Goal: Task Accomplishment & Management: Manage account settings

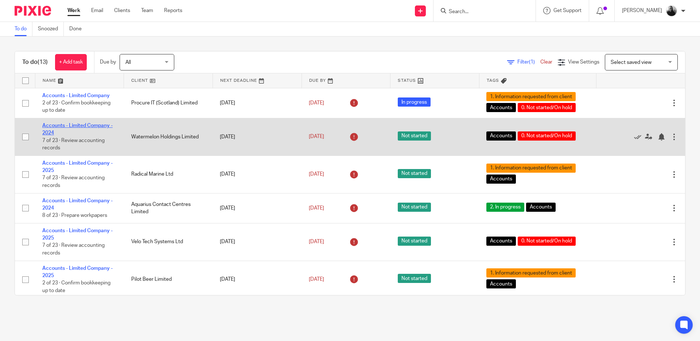
click at [72, 124] on link "Accounts - Limited Company - 2024" at bounding box center [77, 129] width 70 height 12
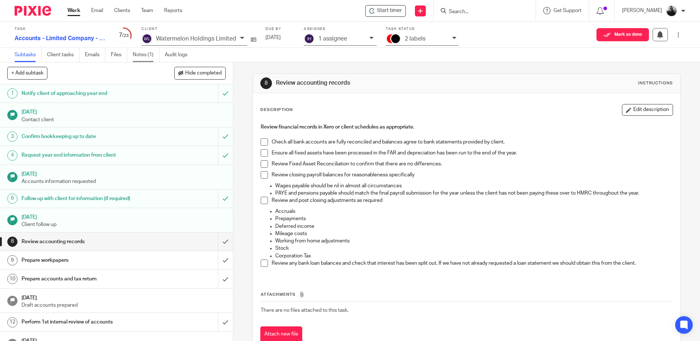
click at [137, 53] on link "Notes (1)" at bounding box center [146, 55] width 27 height 14
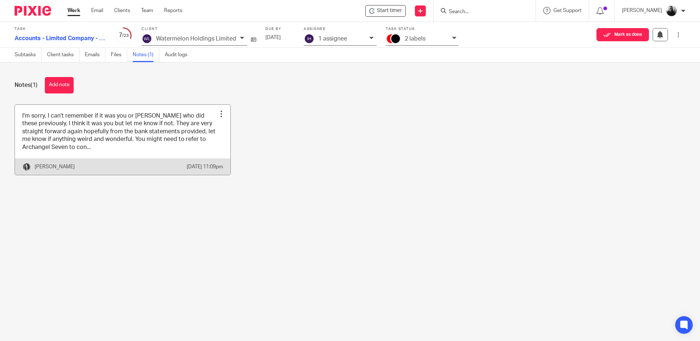
click at [150, 154] on link at bounding box center [123, 140] width 216 height 70
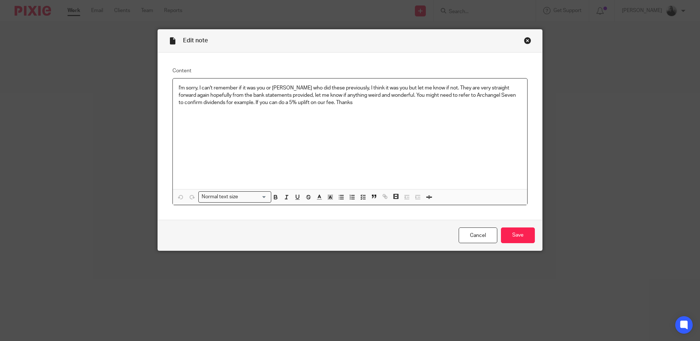
click at [528, 40] on div "Close this dialog window" at bounding box center [527, 40] width 7 height 7
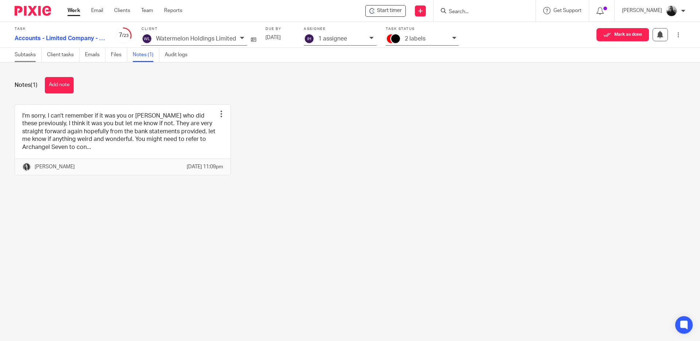
click at [34, 51] on link "Subtasks" at bounding box center [28, 55] width 27 height 14
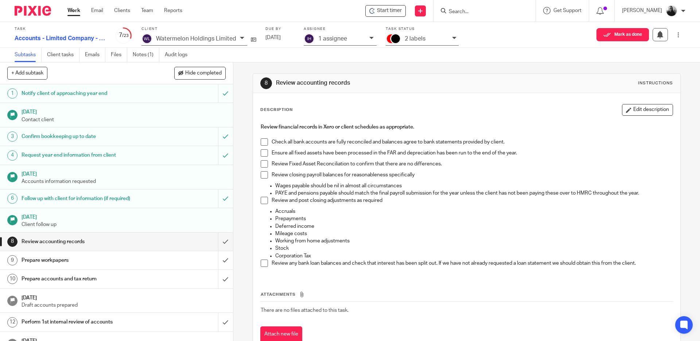
click at [264, 140] on span at bounding box center [264, 141] width 7 height 7
click at [263, 154] on span at bounding box center [264, 152] width 7 height 7
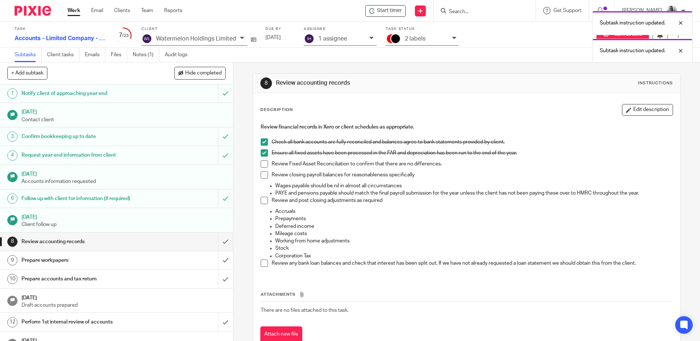
click at [262, 165] on span at bounding box center [264, 163] width 7 height 7
click at [263, 171] on span at bounding box center [264, 174] width 7 height 7
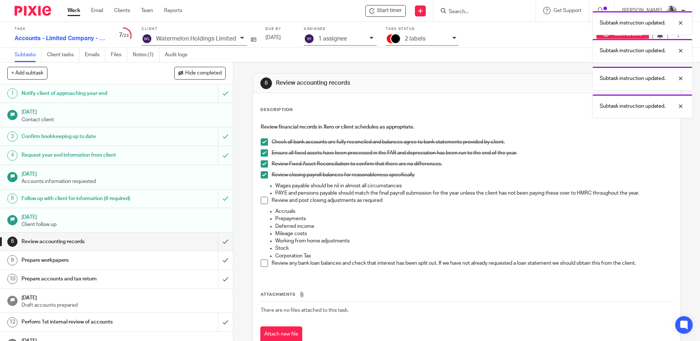
click at [266, 197] on li "Review and post closing adjustments as required" at bounding box center [467, 202] width 412 height 11
click at [263, 199] on span at bounding box center [264, 200] width 7 height 7
click at [262, 264] on span at bounding box center [264, 262] width 7 height 7
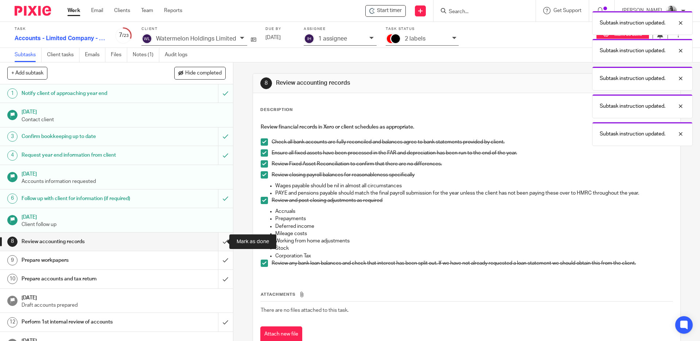
click at [220, 242] on input "submit" at bounding box center [116, 241] width 233 height 18
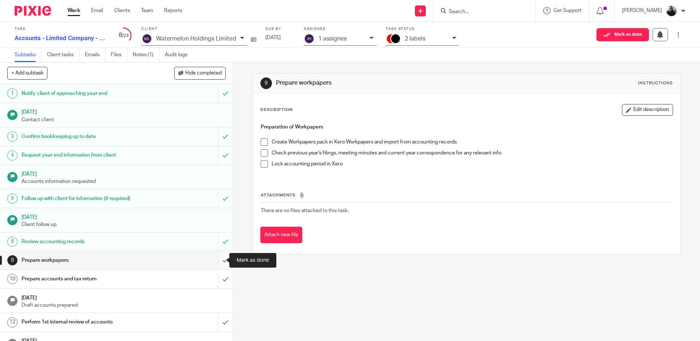
click at [218, 258] on input "submit" at bounding box center [116, 260] width 233 height 18
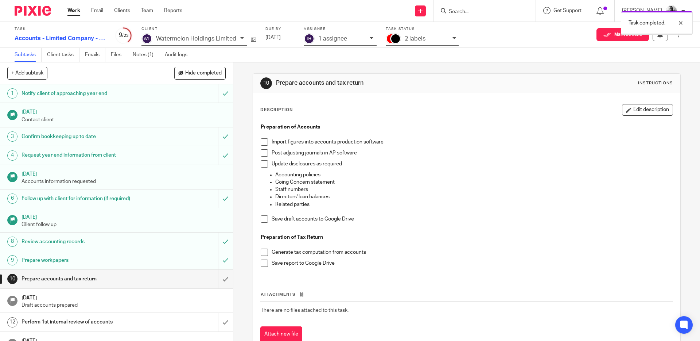
click at [263, 141] on span at bounding box center [264, 141] width 7 height 7
drag, startPoint x: 264, startPoint y: 153, endPoint x: 263, endPoint y: 162, distance: 9.2
click at [264, 153] on span at bounding box center [264, 152] width 7 height 7
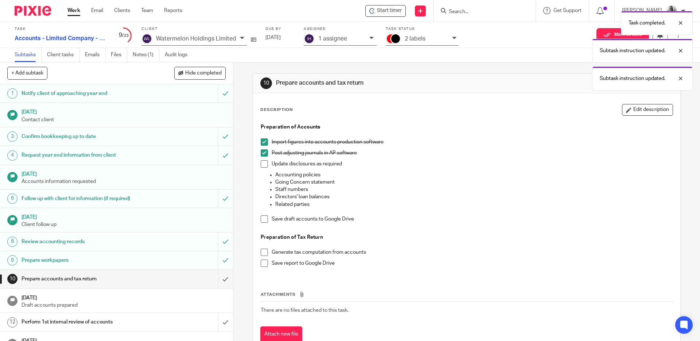
click at [263, 163] on span at bounding box center [264, 163] width 7 height 7
click at [263, 220] on span at bounding box center [264, 218] width 7 height 7
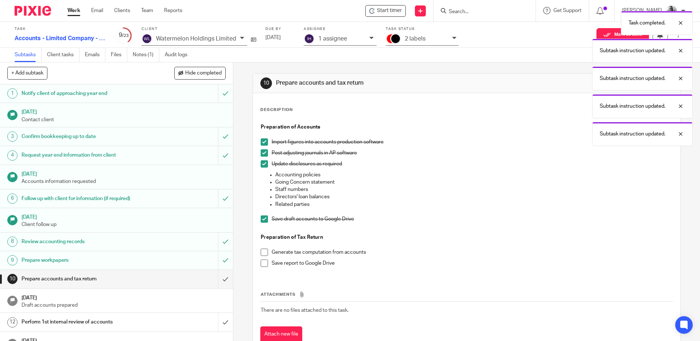
click at [265, 252] on span at bounding box center [264, 251] width 7 height 7
click at [263, 264] on span at bounding box center [264, 262] width 7 height 7
click at [217, 278] on input "submit" at bounding box center [116, 279] width 233 height 18
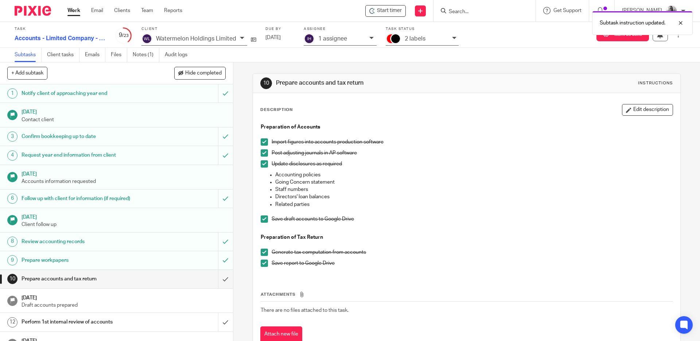
click at [370, 35] on div at bounding box center [373, 38] width 7 height 8
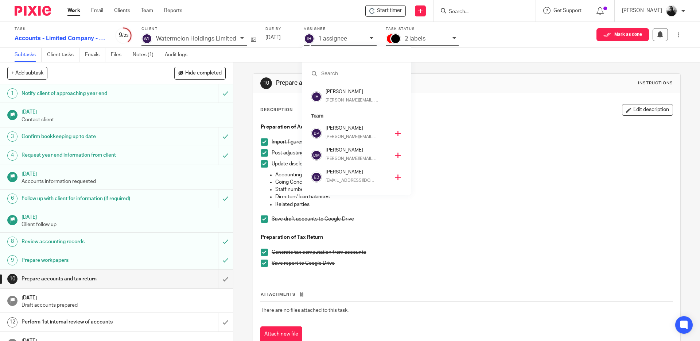
click at [395, 134] on icon at bounding box center [397, 133] width 5 height 5
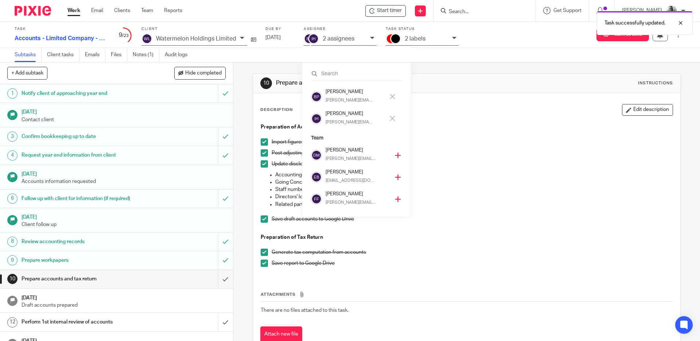
click at [393, 117] on icon at bounding box center [392, 118] width 5 height 5
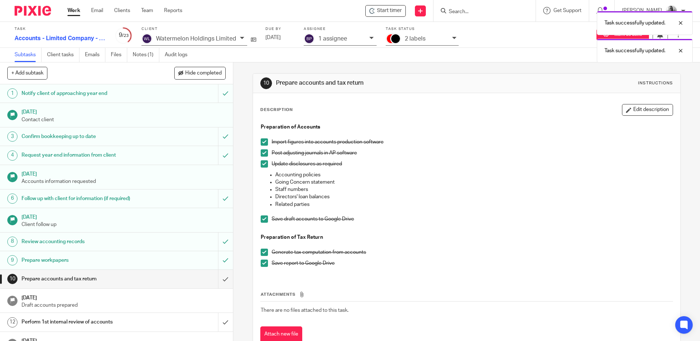
click at [453, 39] on div "Task successfully updated. Task successfully updated." at bounding box center [521, 34] width 343 height 55
click at [452, 38] on icon at bounding box center [454, 38] width 4 height 4
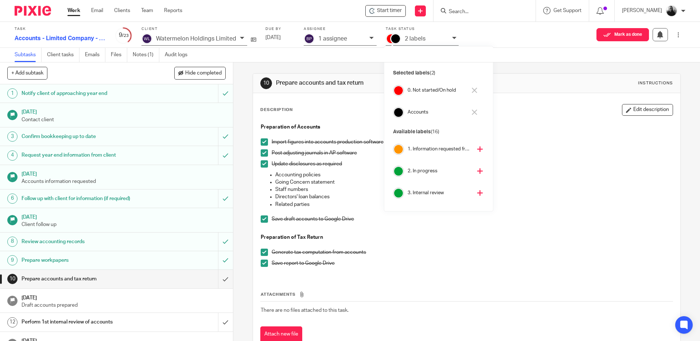
click at [478, 192] on icon at bounding box center [480, 192] width 5 height 5
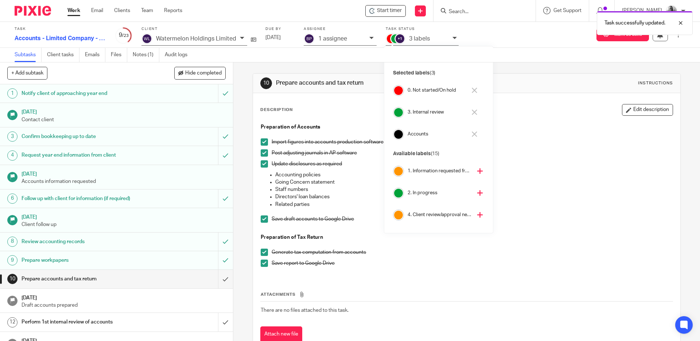
click at [475, 89] on icon at bounding box center [474, 90] width 5 height 5
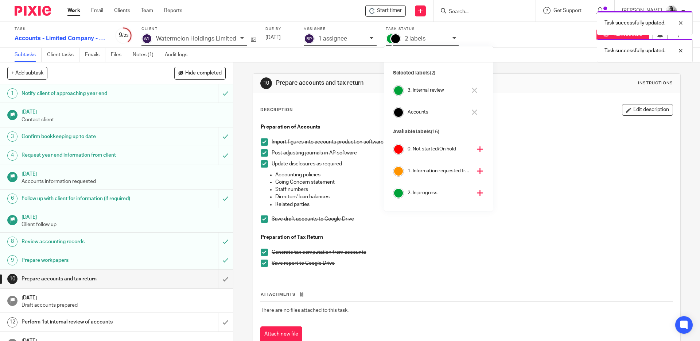
click at [22, 16] on div at bounding box center [30, 11] width 60 height 22
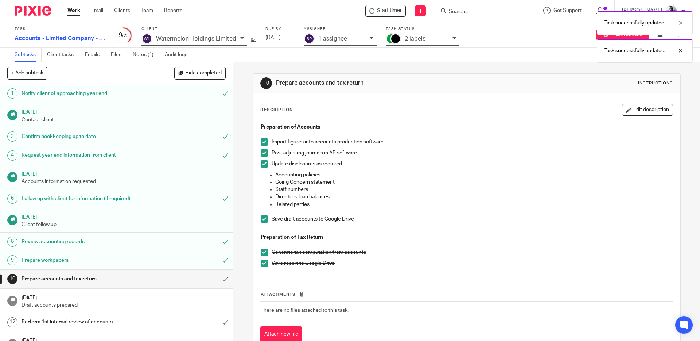
click at [31, 10] on img at bounding box center [33, 11] width 36 height 10
